Goal: Task Accomplishment & Management: Manage account settings

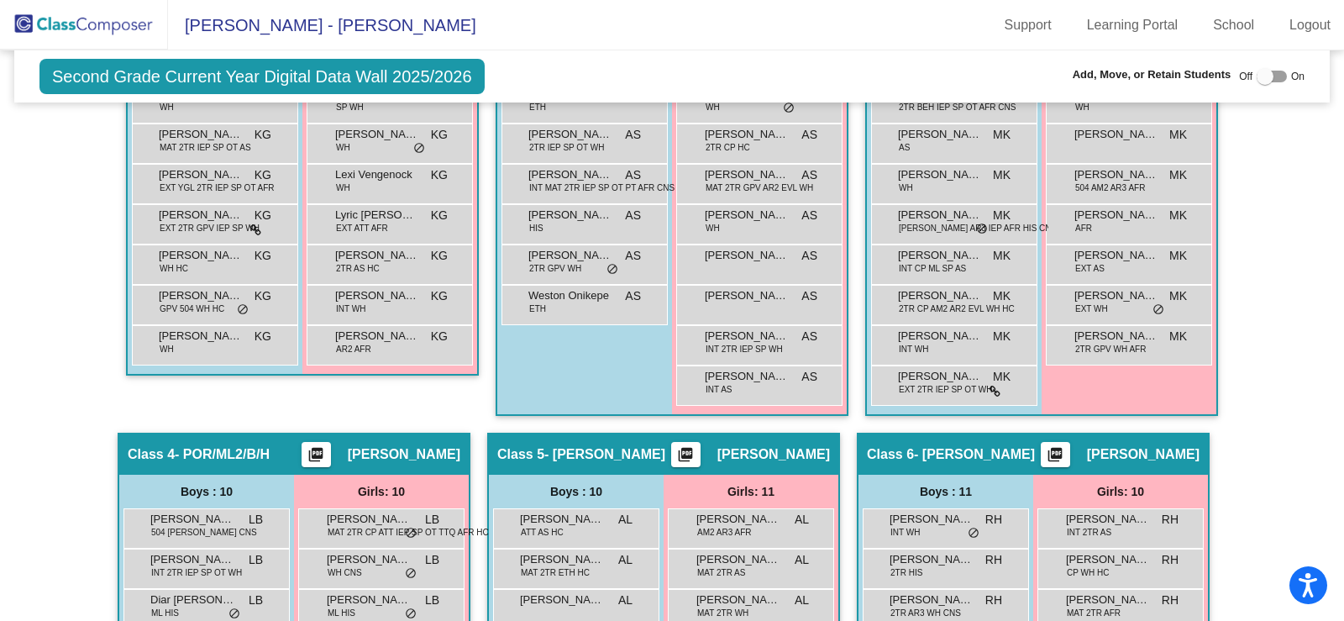
click at [72, 25] on img at bounding box center [84, 25] width 168 height 50
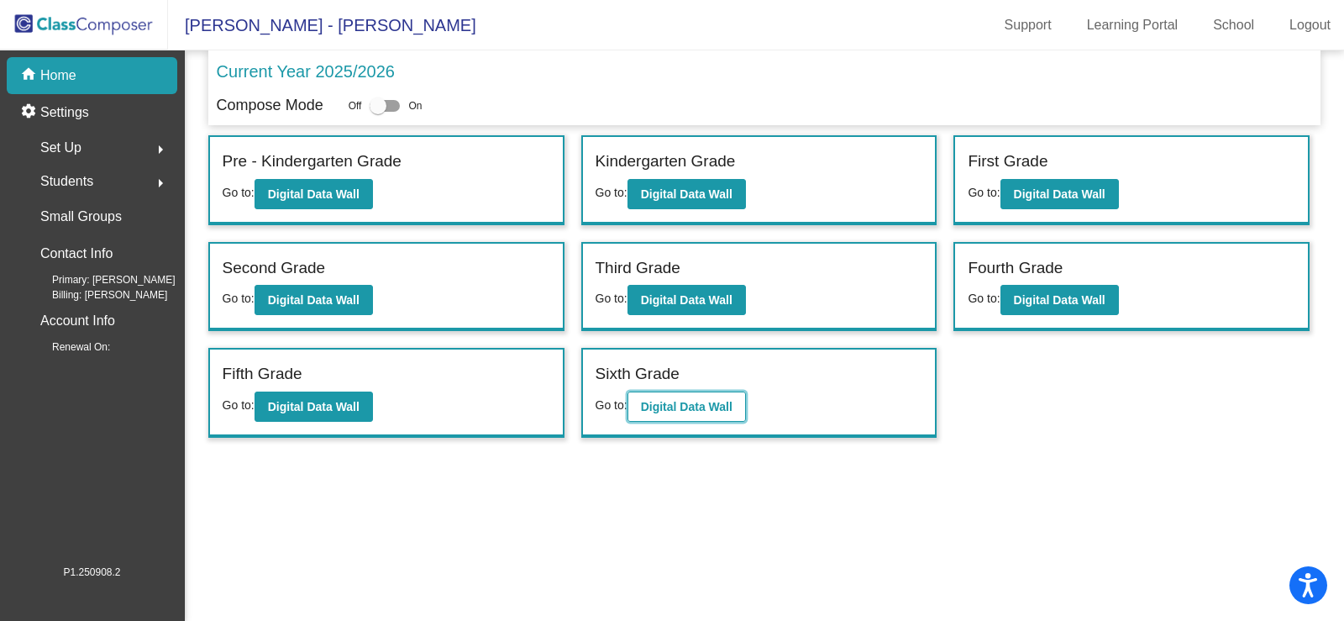
click at [689, 406] on b "Digital Data Wall" at bounding box center [687, 406] width 92 height 13
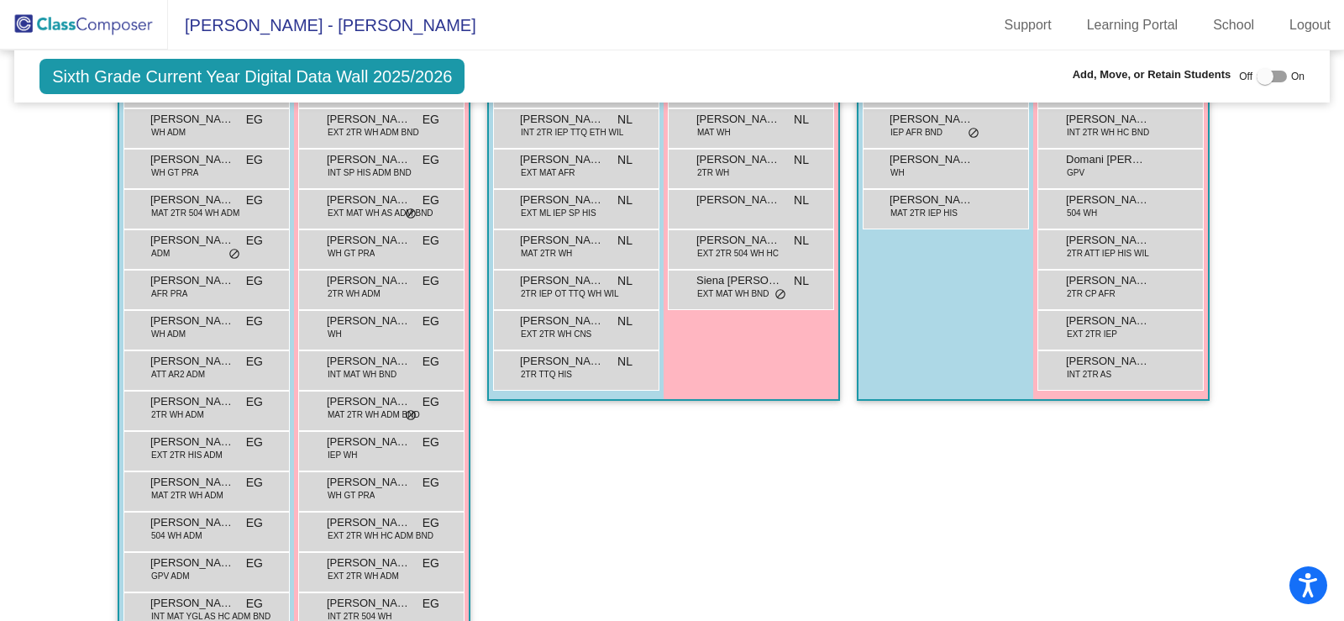
scroll to position [588, 0]
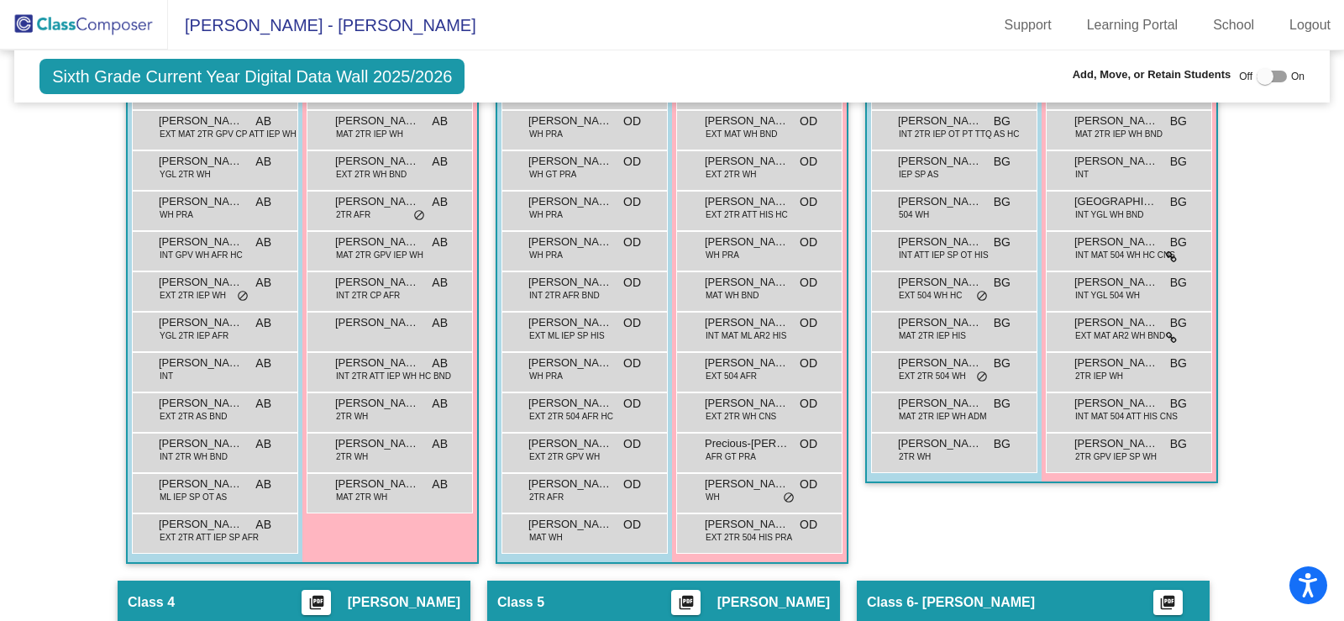
click at [76, 18] on img at bounding box center [84, 25] width 168 height 50
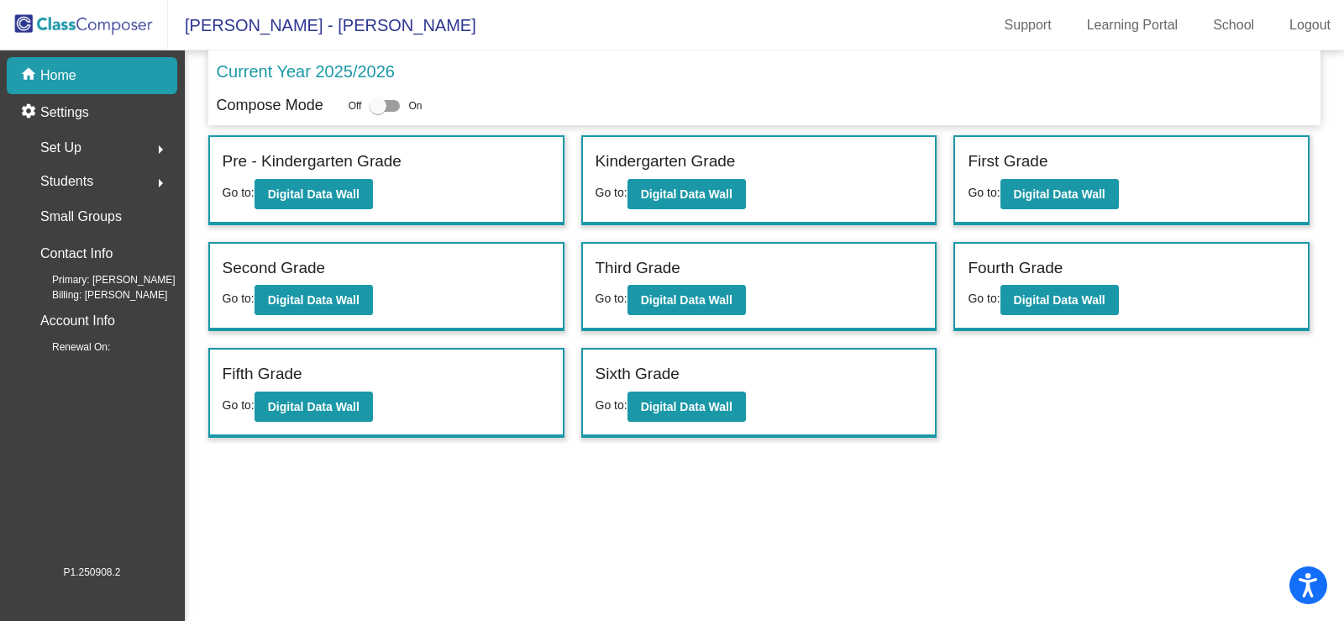
click at [66, 150] on span "Set Up" at bounding box center [60, 148] width 41 height 24
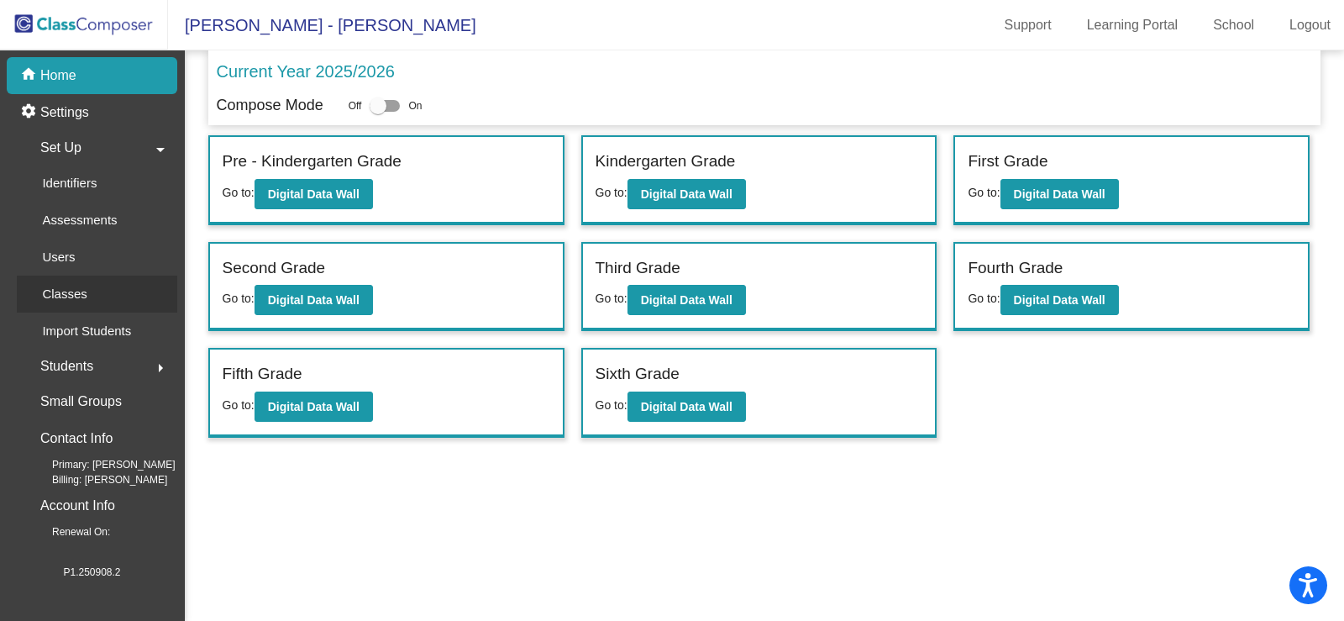
click at [76, 295] on p "Classes" at bounding box center [64, 294] width 45 height 20
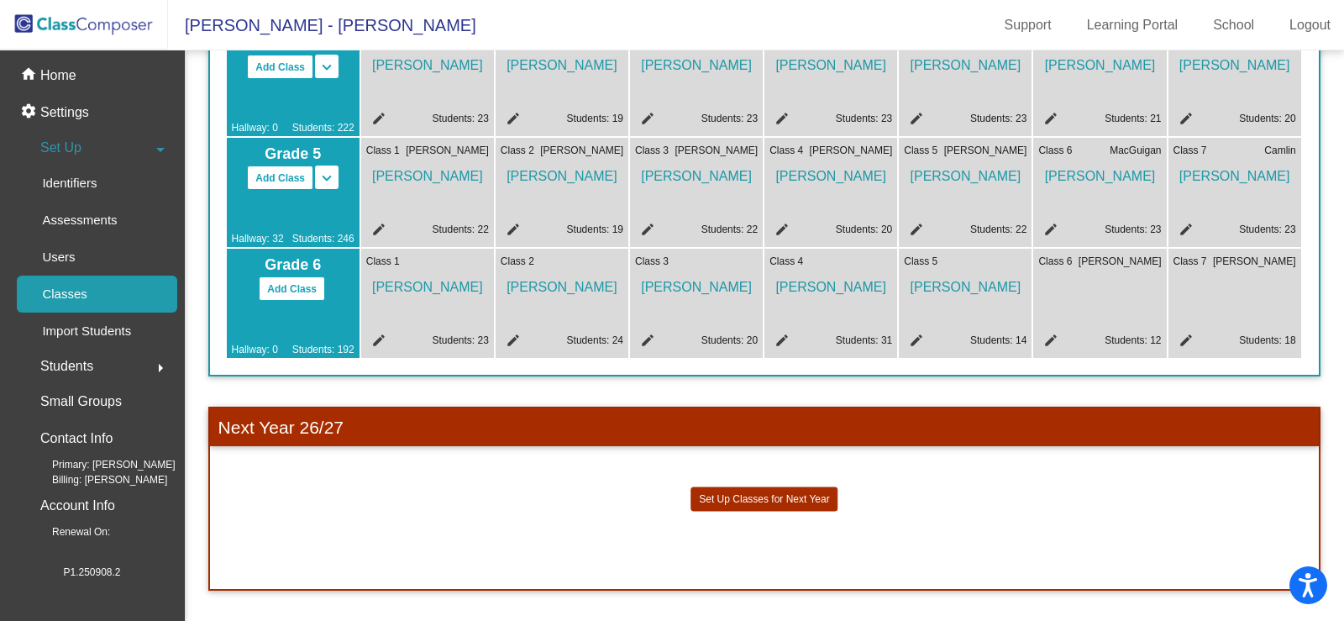
scroll to position [745, 0]
click at [1050, 334] on mat-icon "edit" at bounding box center [1049, 343] width 20 height 20
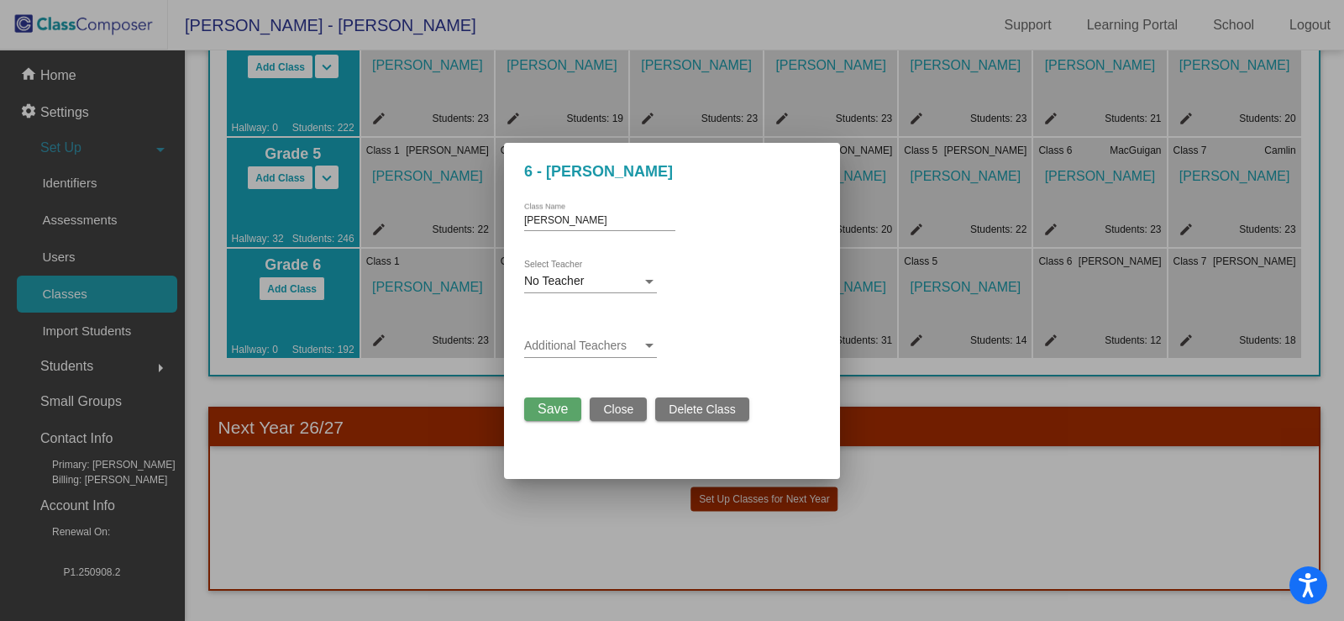
click at [565, 284] on span "No Teacher" at bounding box center [554, 280] width 60 height 13
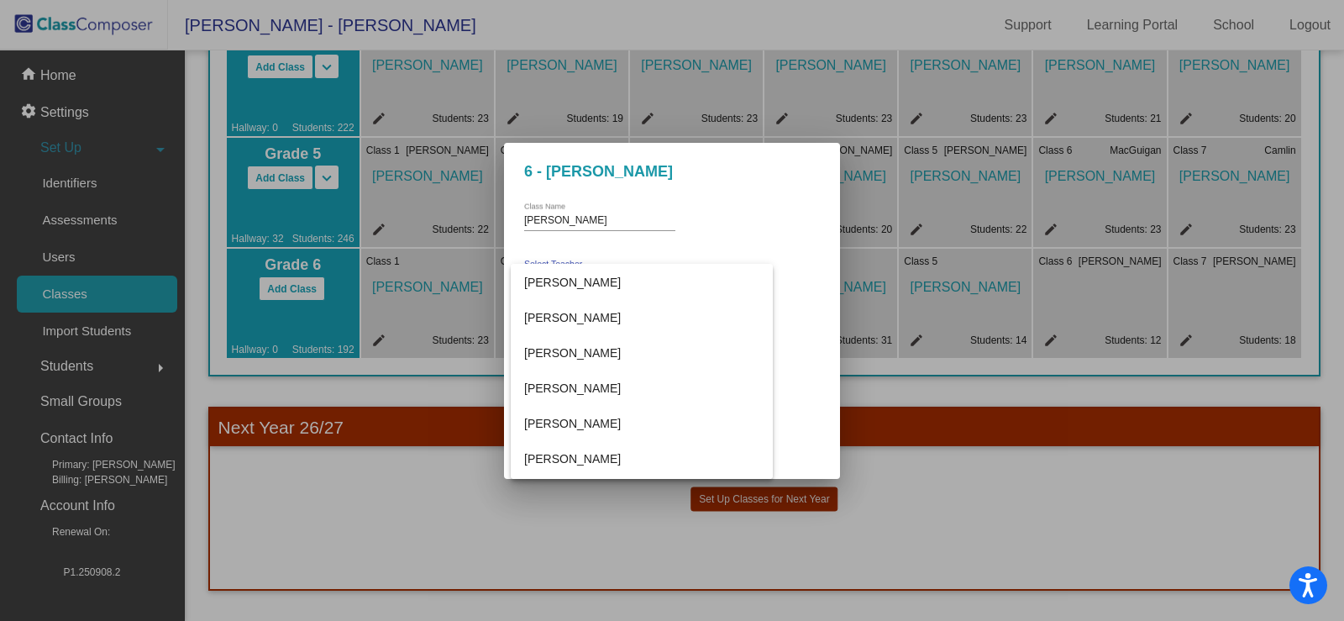
scroll to position [2857, 0]
click at [1054, 523] on div at bounding box center [672, 310] width 1344 height 621
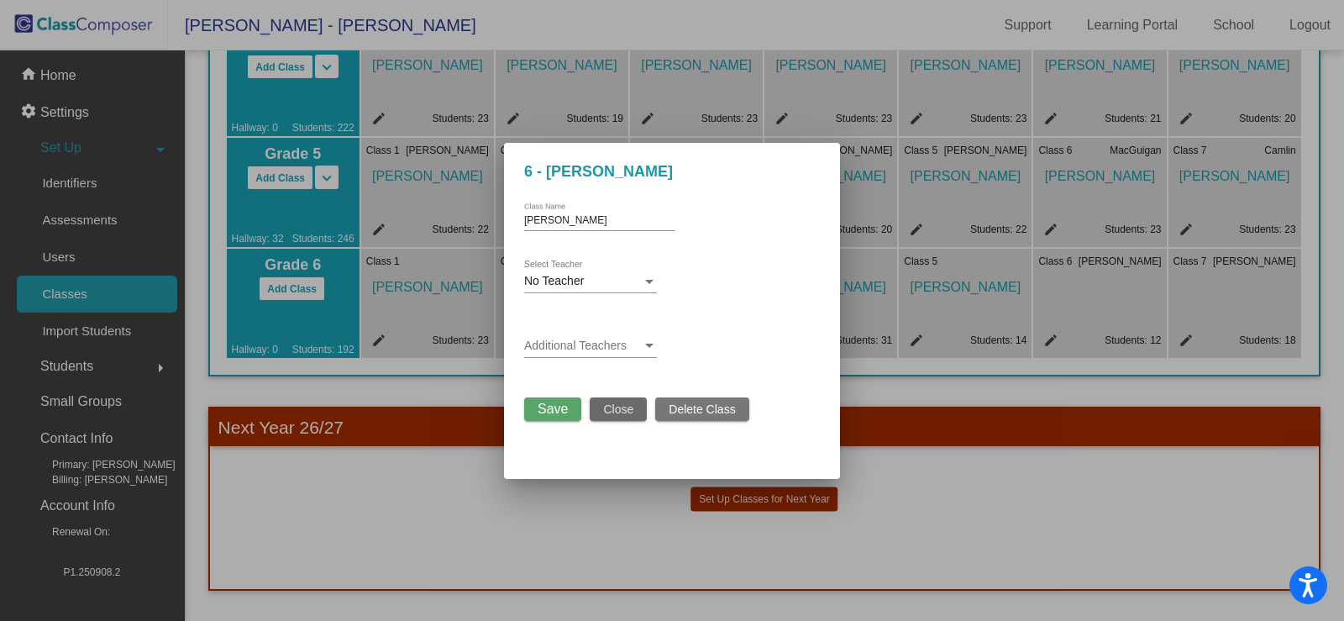
click at [626, 411] on span "Close" at bounding box center [618, 409] width 30 height 13
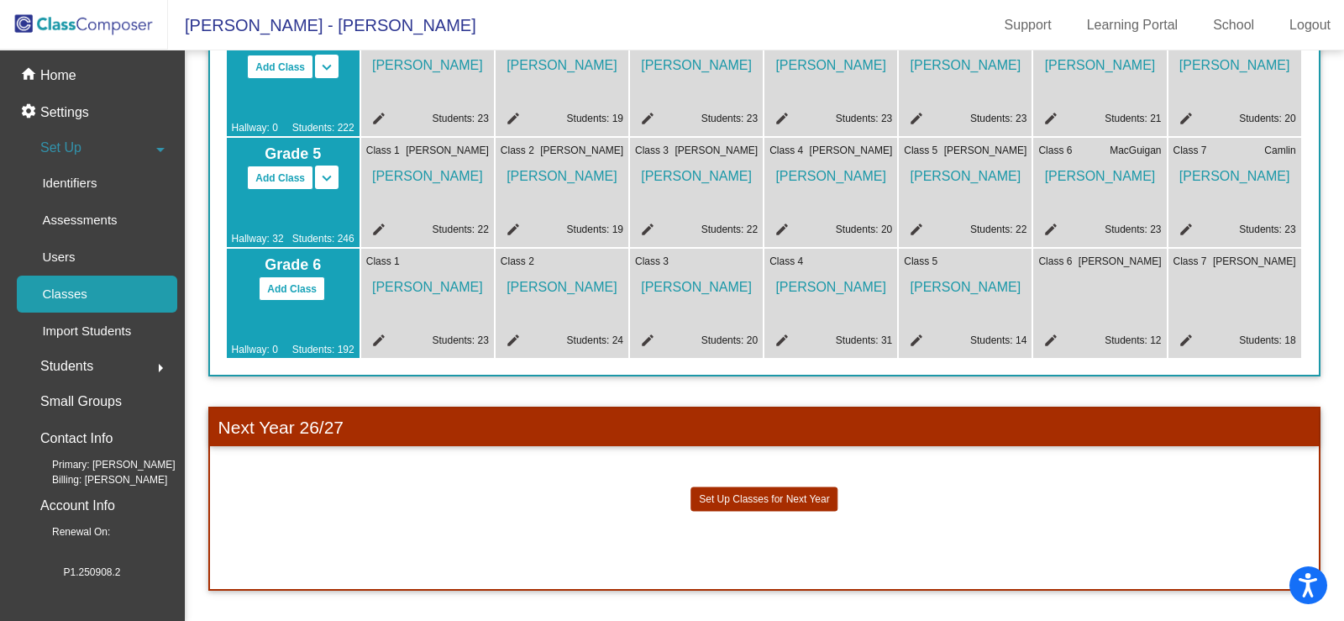
click at [382, 333] on mat-icon "edit" at bounding box center [376, 343] width 20 height 20
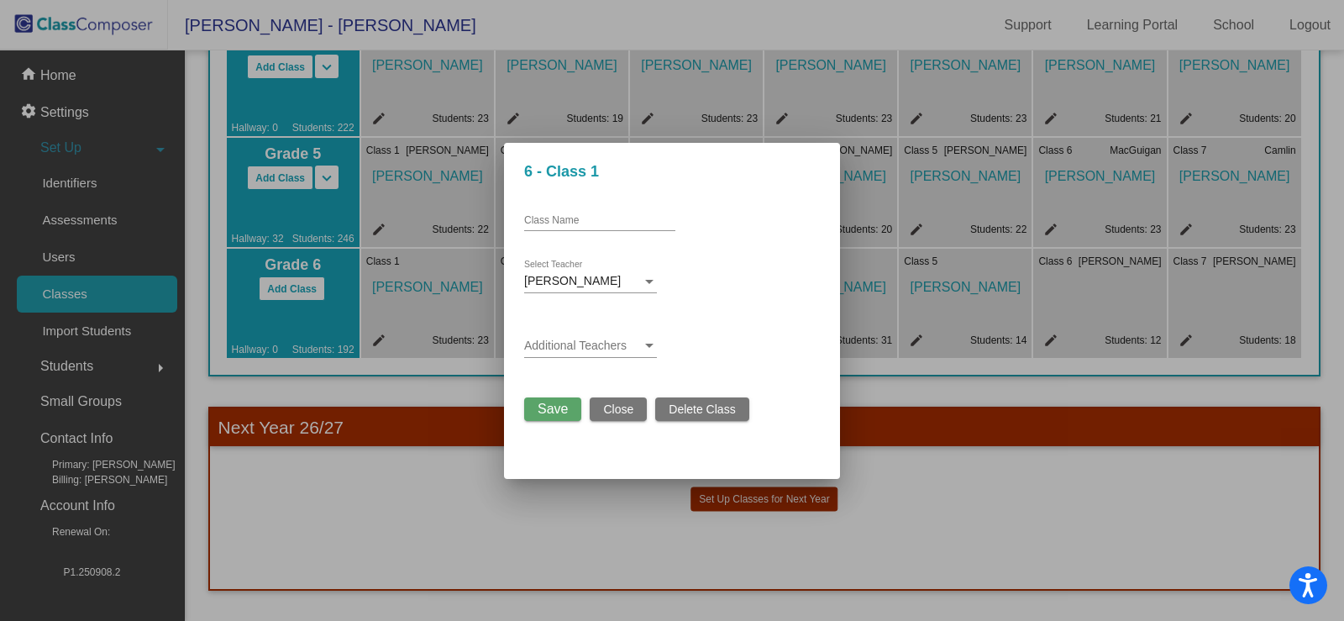
click at [609, 413] on span "Close" at bounding box center [618, 409] width 30 height 13
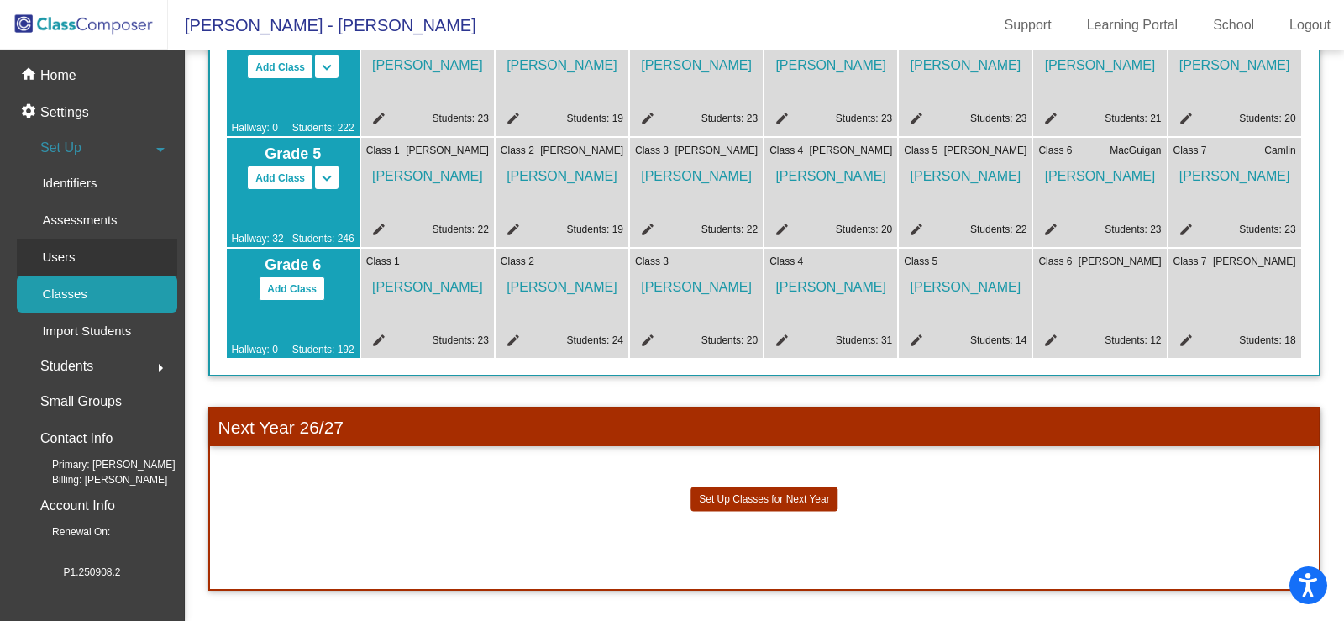
click at [75, 247] on p "Users" at bounding box center [58, 257] width 33 height 20
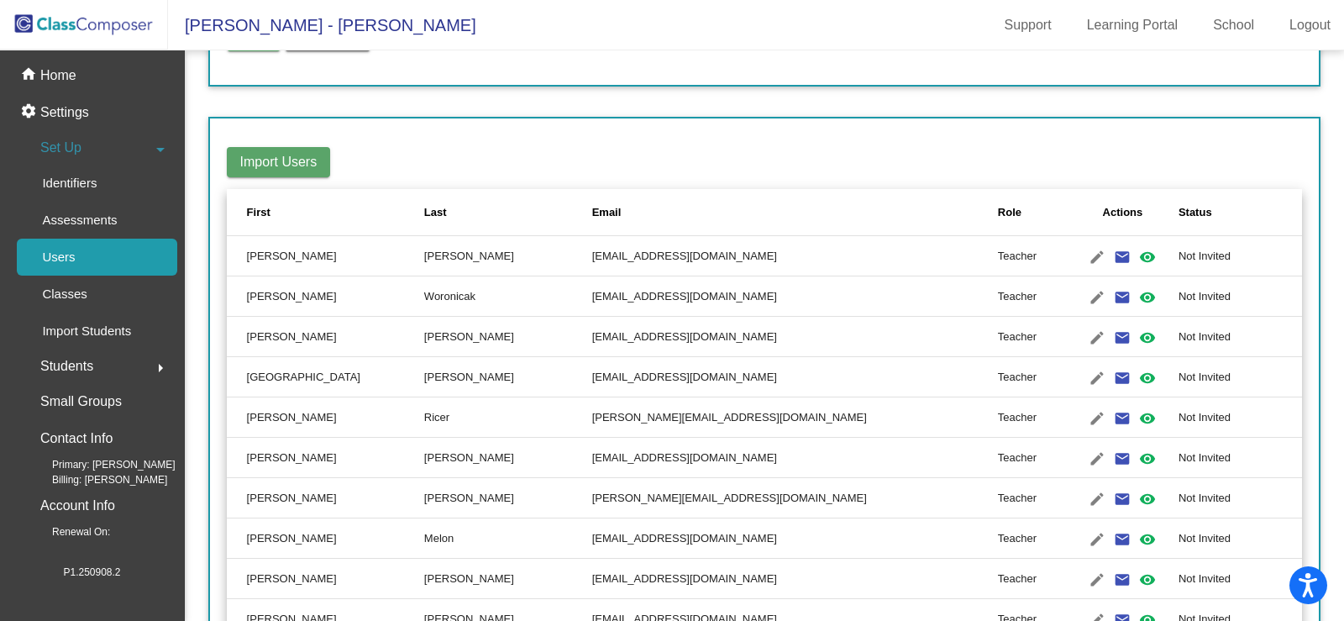
scroll to position [420, 0]
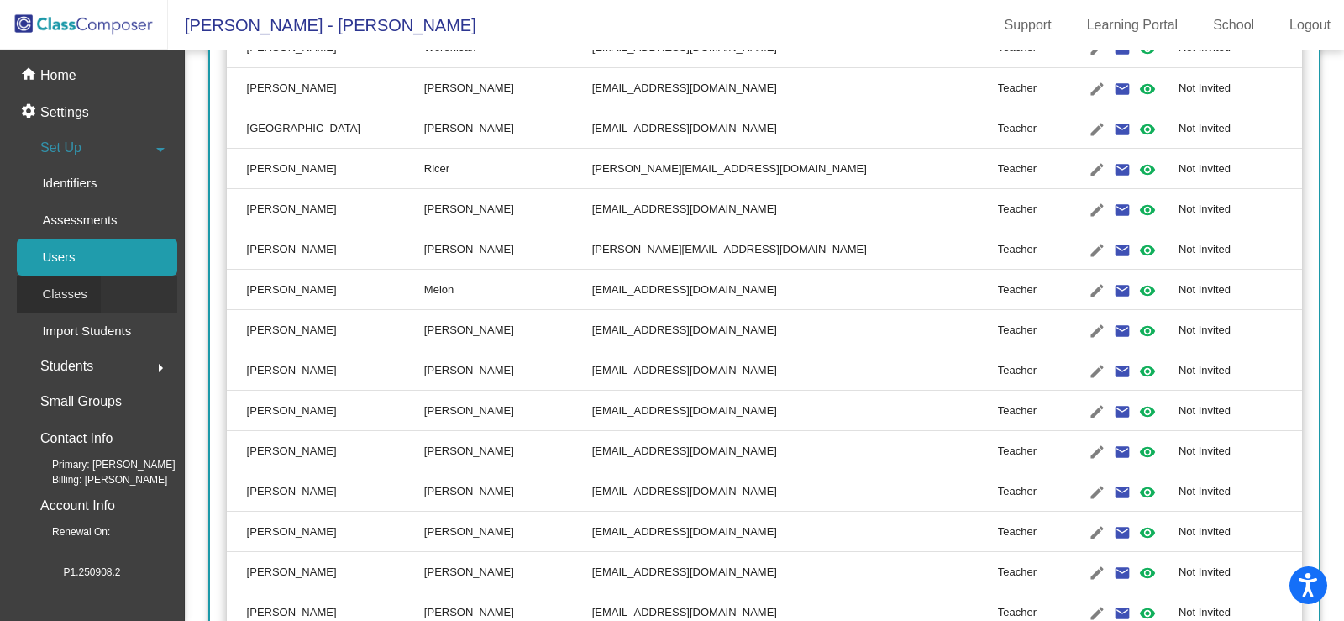
click at [76, 284] on p "Classes" at bounding box center [64, 294] width 45 height 20
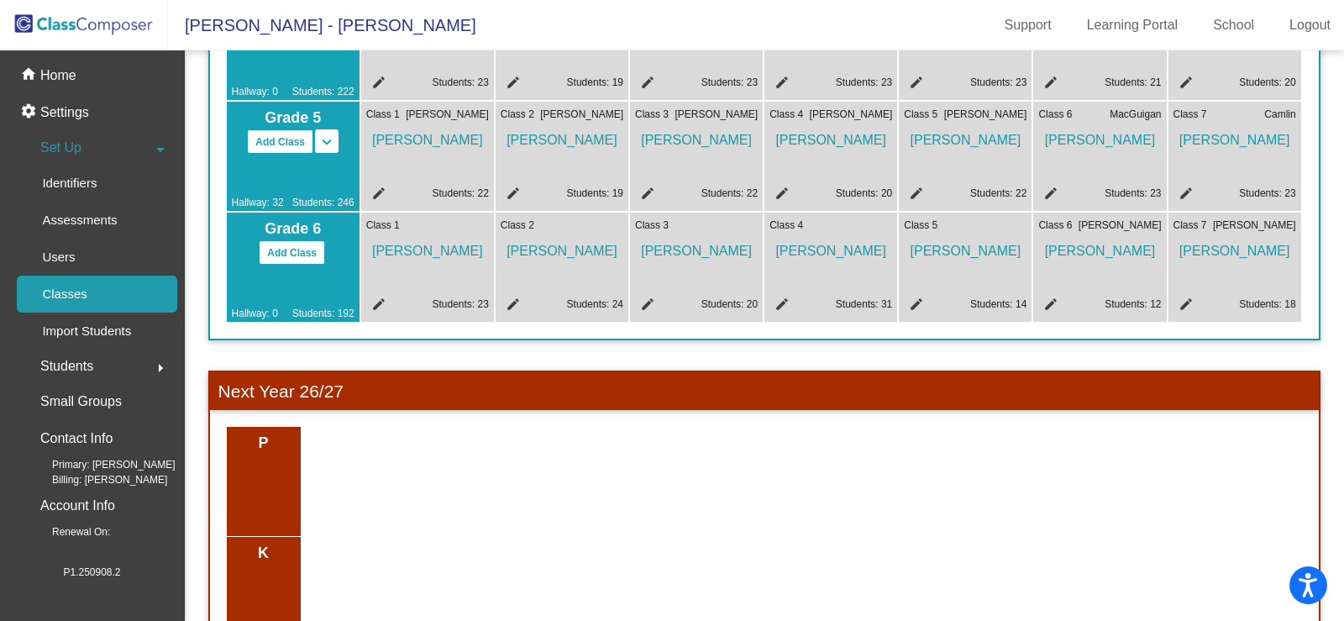
click at [377, 300] on mat-icon "edit" at bounding box center [376, 307] width 20 height 20
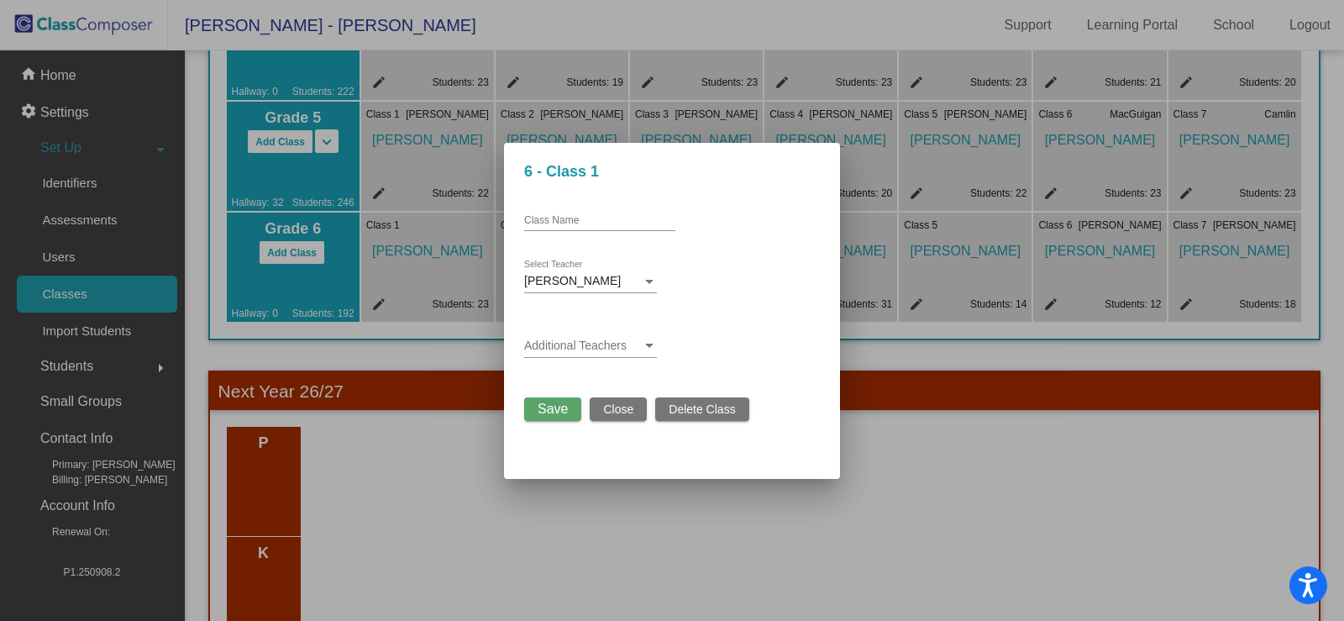
click at [550, 402] on span "Save" at bounding box center [553, 409] width 30 height 14
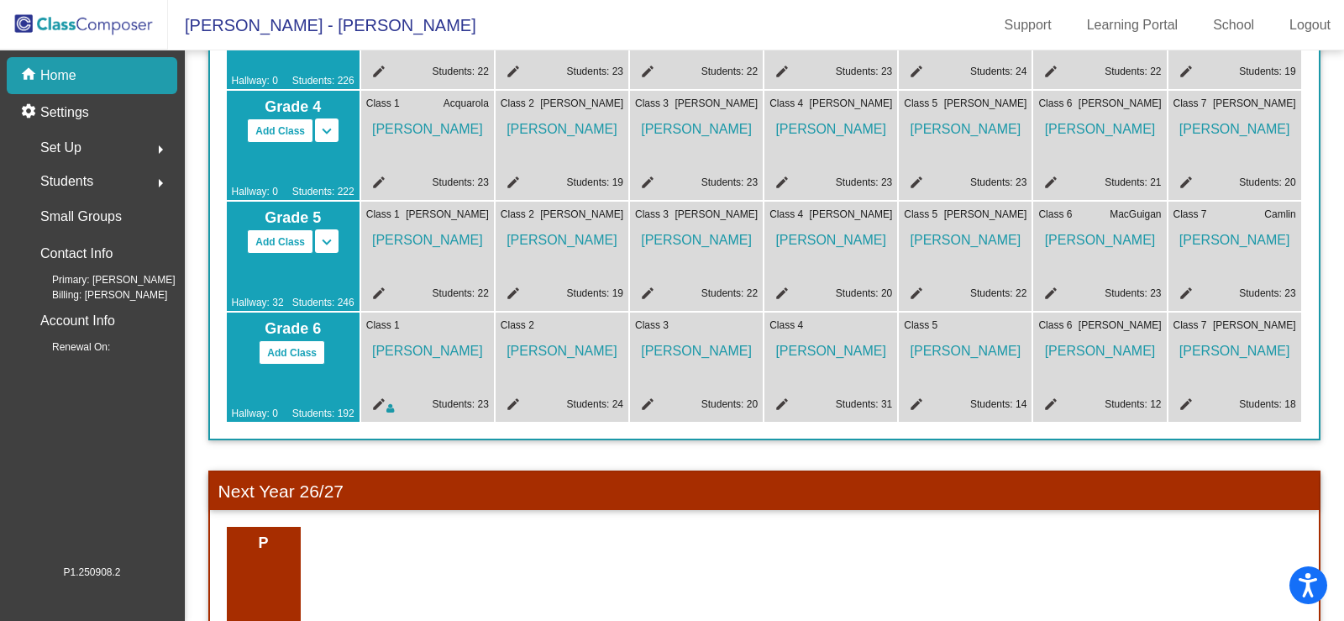
scroll to position [688, 0]
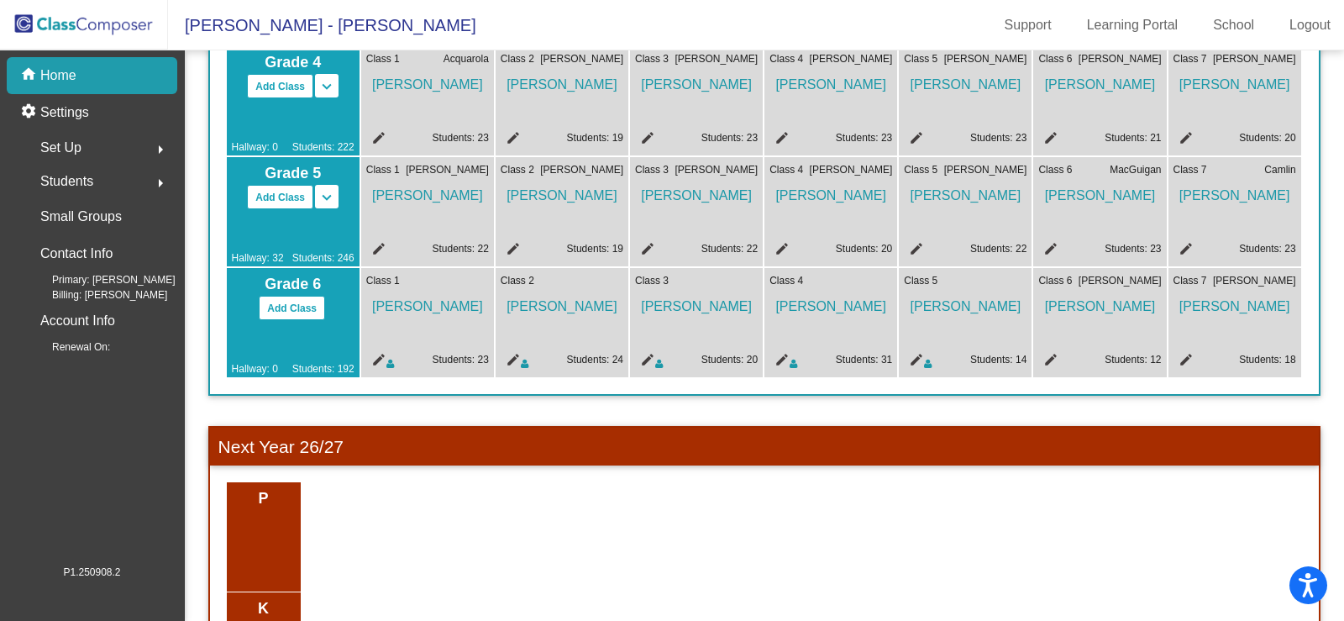
scroll to position [688, 0]
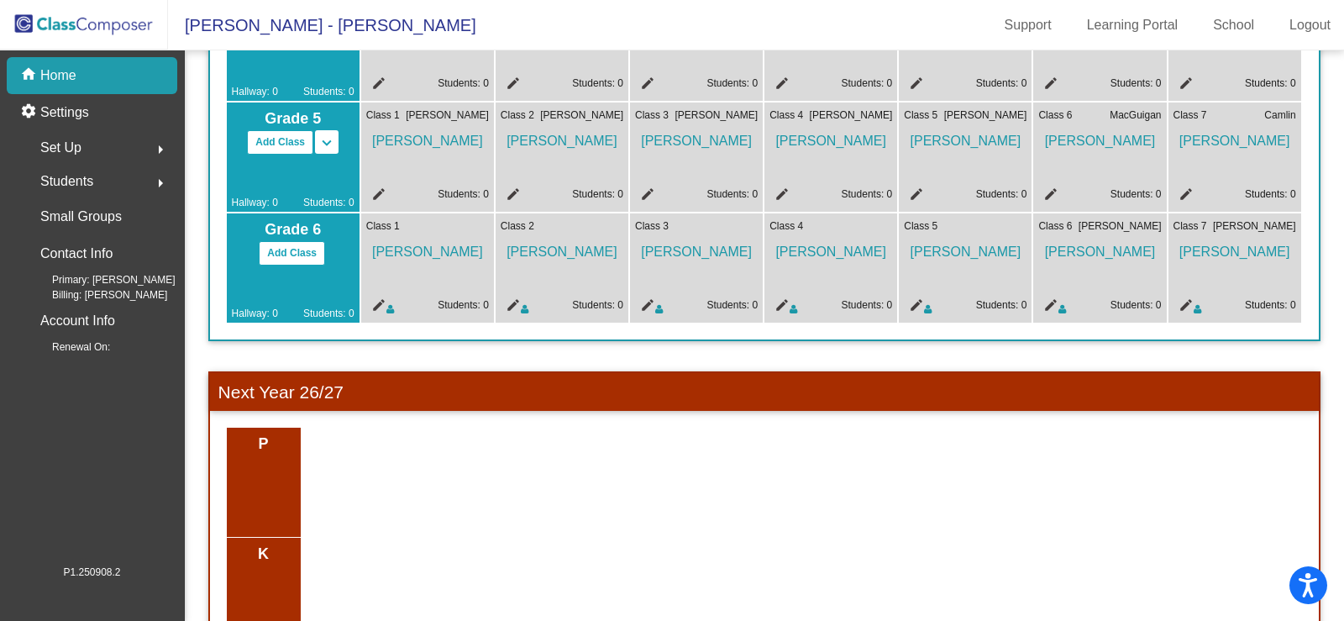
scroll to position [772, 0]
